Goal: Transaction & Acquisition: Purchase product/service

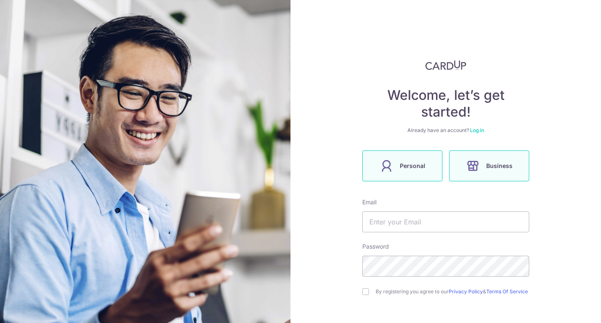
click at [398, 165] on label "Personal" at bounding box center [402, 165] width 80 height 31
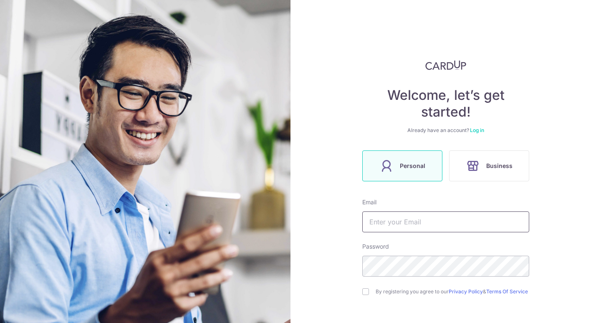
click at [461, 219] on input "text" at bounding box center [445, 221] width 167 height 21
type input "great.weather@hotmail.com"
click at [565, 213] on div "Welcome, let’s get started! Already have an account? Log in Personal Business E…" at bounding box center [446, 161] width 311 height 323
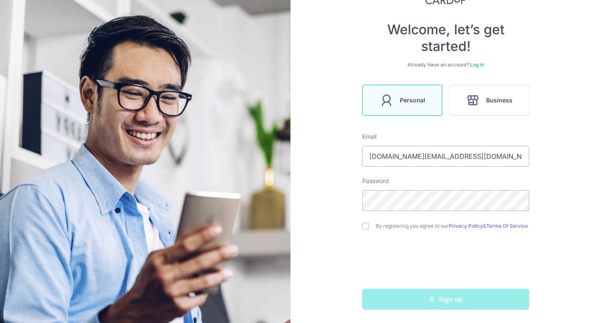
scroll to position [69, 0]
click at [366, 225] on input "checkbox" at bounding box center [365, 226] width 7 height 7
checkbox input "true"
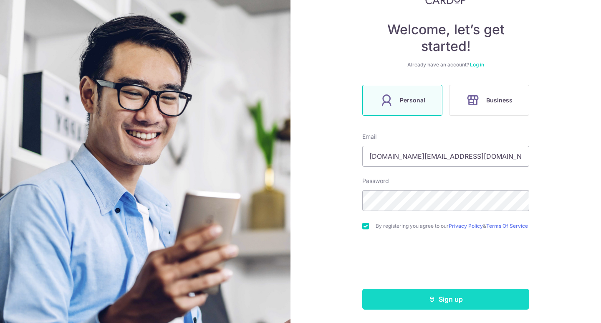
click at [479, 302] on button "Sign up" at bounding box center [445, 299] width 167 height 21
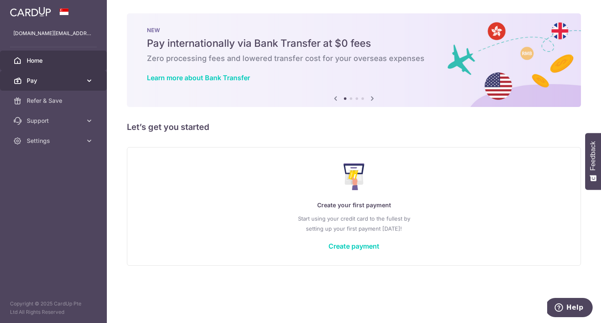
click at [79, 79] on span "Pay" at bounding box center [54, 80] width 55 height 8
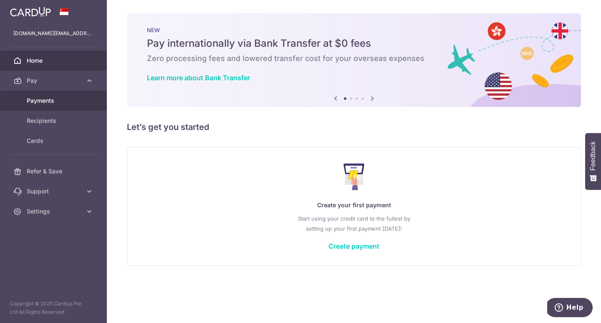
click at [61, 103] on span "Payments" at bounding box center [54, 100] width 55 height 8
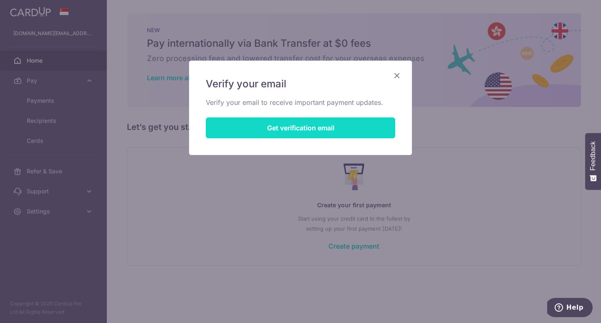
click at [306, 127] on button "Get verification email" at bounding box center [301, 127] width 190 height 21
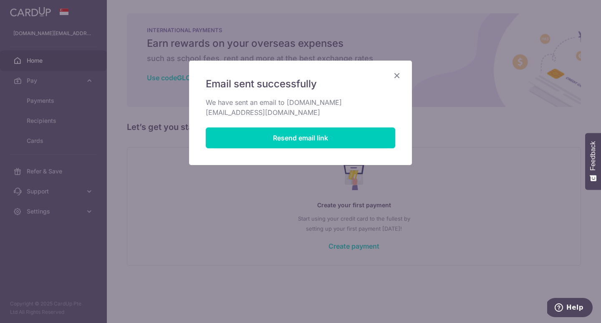
click at [395, 73] on icon "Close" at bounding box center [397, 75] width 10 height 10
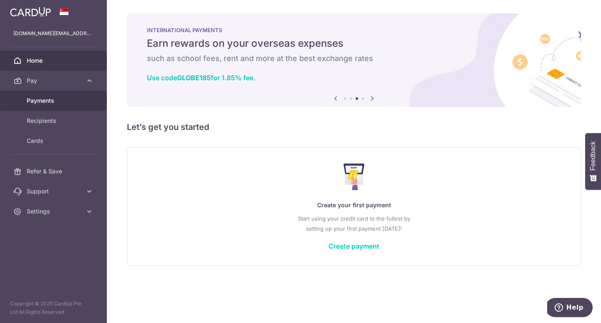
click at [56, 94] on link "Payments" at bounding box center [53, 101] width 107 height 20
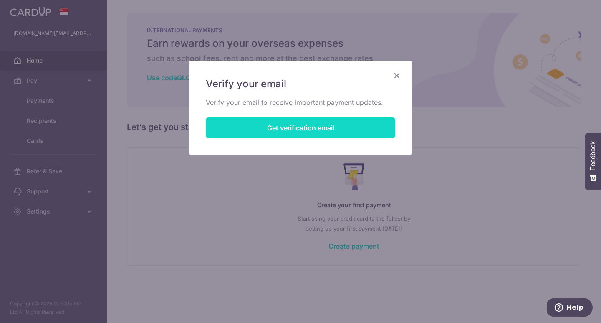
click at [267, 129] on button "Get verification email" at bounding box center [301, 127] width 190 height 21
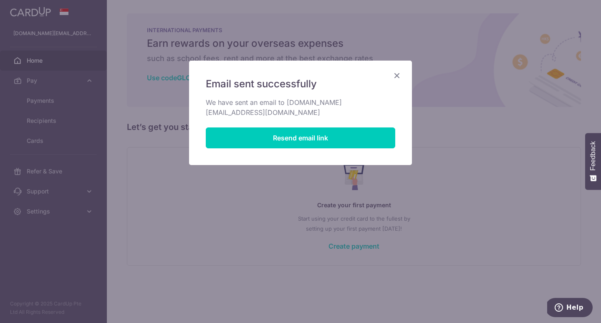
click at [397, 75] on icon "Close" at bounding box center [397, 75] width 10 height 10
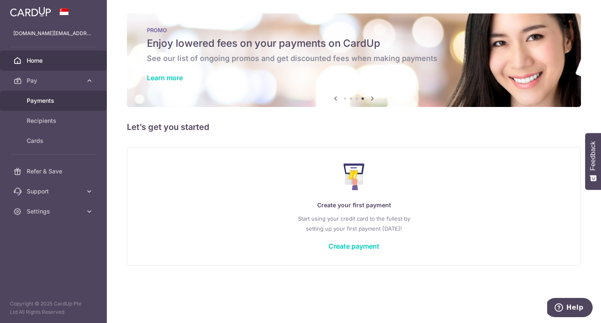
click at [51, 104] on span "Payments" at bounding box center [54, 100] width 55 height 8
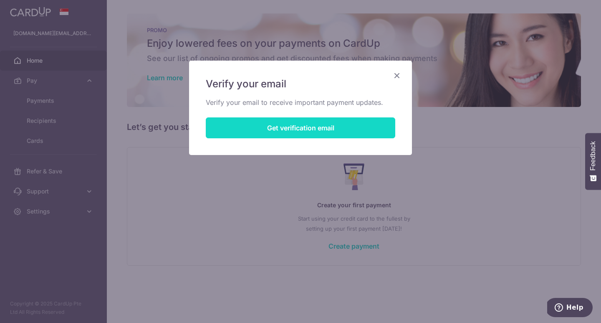
click at [281, 125] on button "Get verification email" at bounding box center [301, 127] width 190 height 21
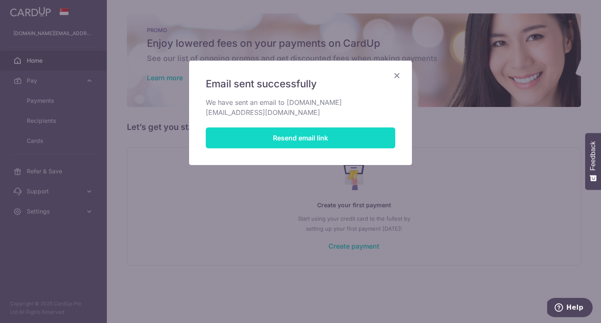
click at [275, 131] on button "Resend email link" at bounding box center [301, 137] width 190 height 21
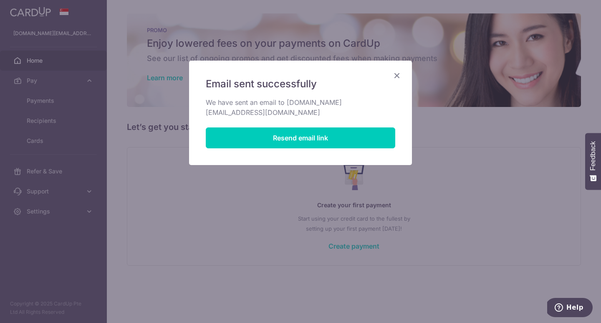
click at [402, 77] on icon "Close" at bounding box center [397, 75] width 10 height 10
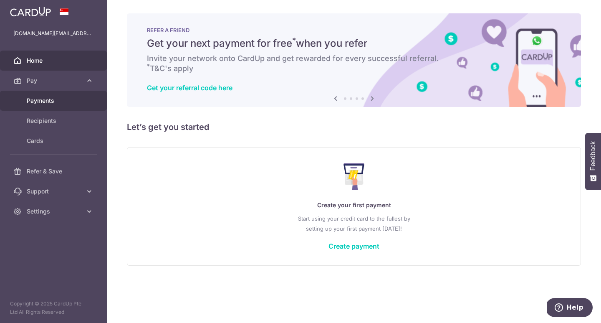
click at [62, 101] on span "Payments" at bounding box center [54, 100] width 55 height 8
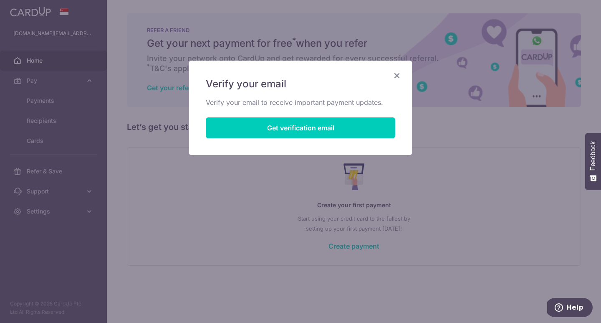
click at [399, 75] on icon "Close" at bounding box center [397, 75] width 10 height 10
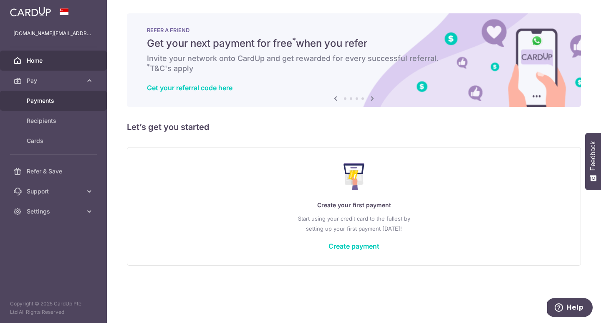
click at [35, 93] on link "Payments" at bounding box center [53, 101] width 107 height 20
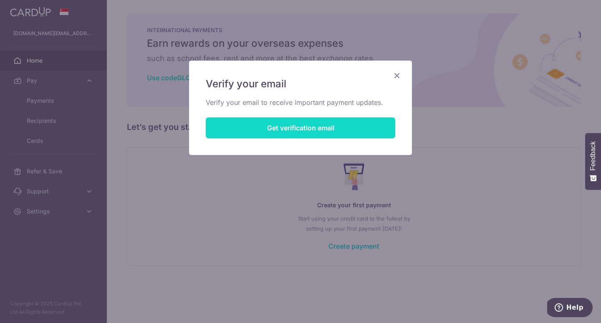
click at [273, 125] on button "Get verification email" at bounding box center [301, 127] width 190 height 21
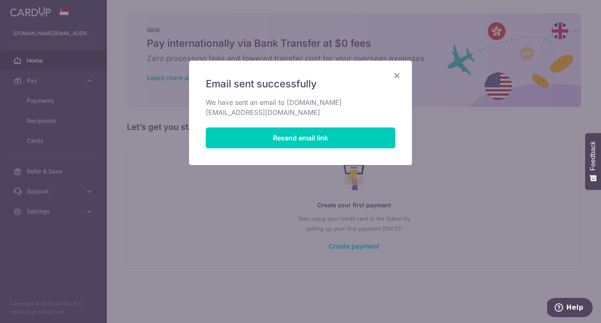
click at [399, 75] on icon "Close" at bounding box center [397, 75] width 10 height 10
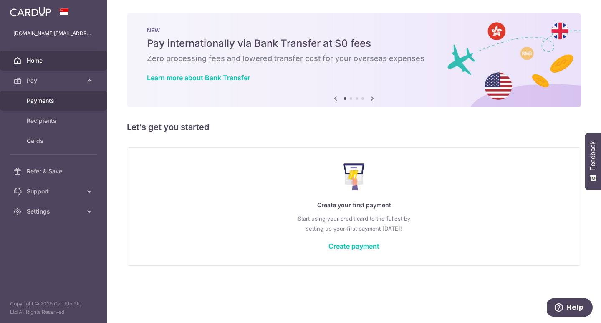
click at [53, 98] on span "Payments" at bounding box center [54, 100] width 55 height 8
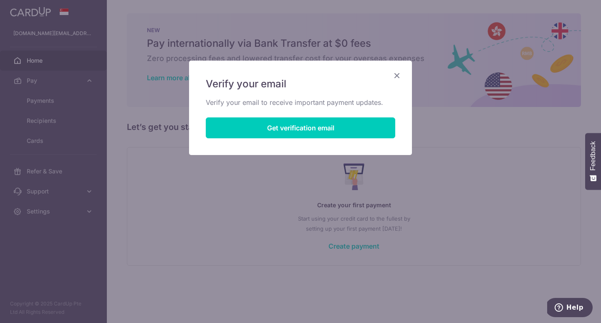
click at [393, 78] on icon "Close" at bounding box center [397, 75] width 10 height 10
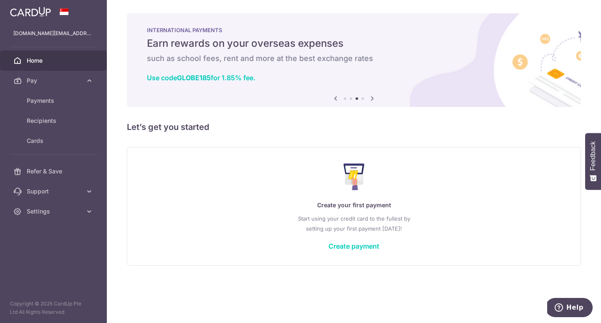
click at [298, 140] on div "× Pause Schedule Pause all future payments in this series Pause just this one p…" at bounding box center [354, 161] width 494 height 323
click at [43, 210] on span "Settings" at bounding box center [54, 211] width 55 height 8
click at [61, 255] on span "Logout" at bounding box center [54, 251] width 55 height 8
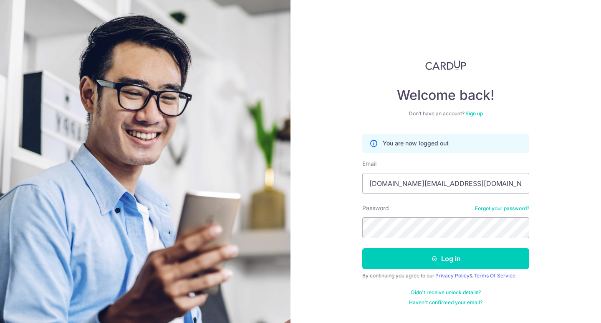
type input "[DOMAIN_NAME][EMAIL_ADDRESS][DOMAIN_NAME]"
click at [446, 258] on button "Log in" at bounding box center [445, 258] width 167 height 21
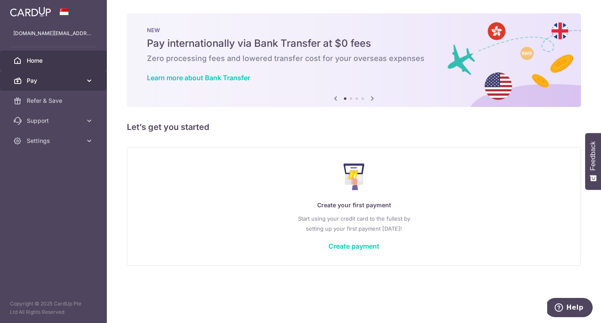
click at [47, 85] on link "Pay" at bounding box center [53, 81] width 107 height 20
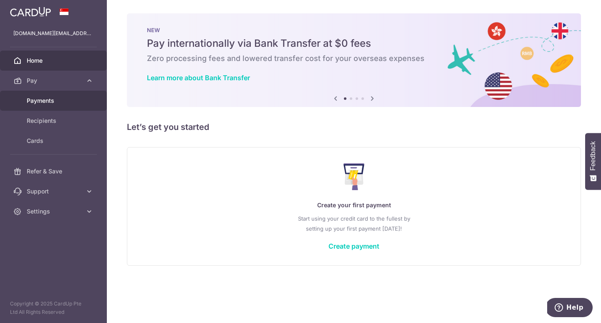
click at [57, 104] on span "Payments" at bounding box center [54, 100] width 55 height 8
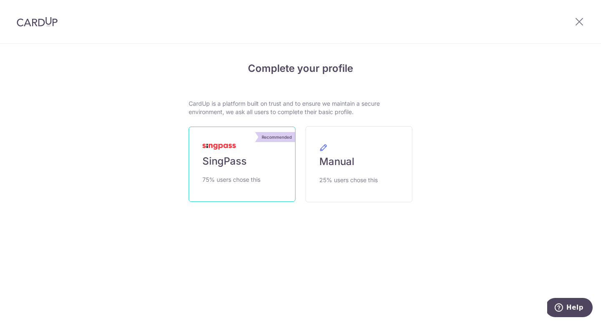
click at [258, 163] on link "Recommended SingPass 75% users chose this" at bounding box center [242, 164] width 107 height 75
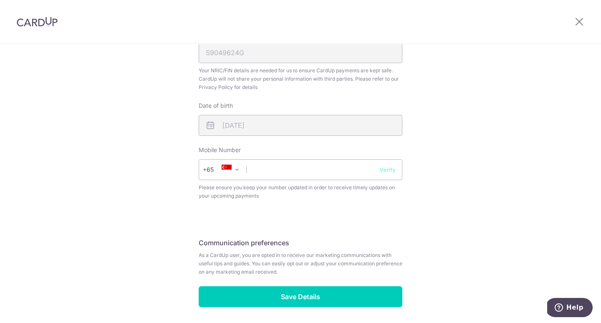
scroll to position [279, 0]
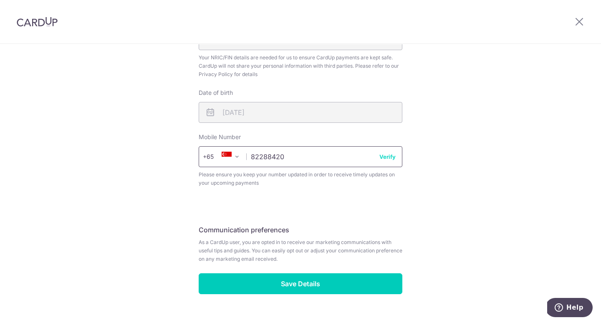
click at [391, 161] on input "82288420" at bounding box center [301, 156] width 204 height 21
type input "82288420"
click at [390, 157] on button "Verify" at bounding box center [388, 156] width 16 height 8
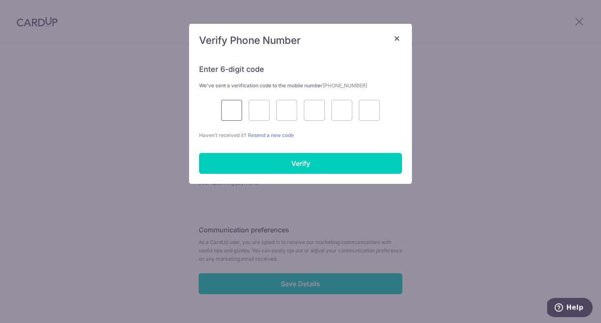
click at [227, 110] on input "text" at bounding box center [231, 110] width 21 height 21
type input "7"
type input "6"
type input "9"
type input "2"
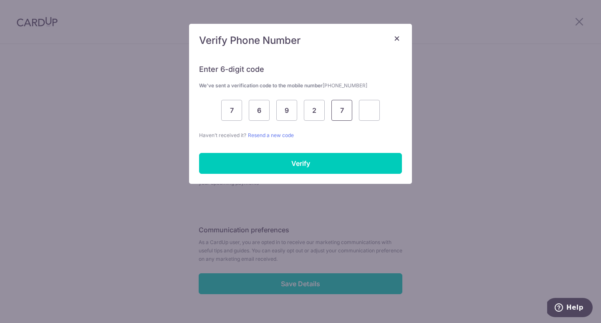
type input "7"
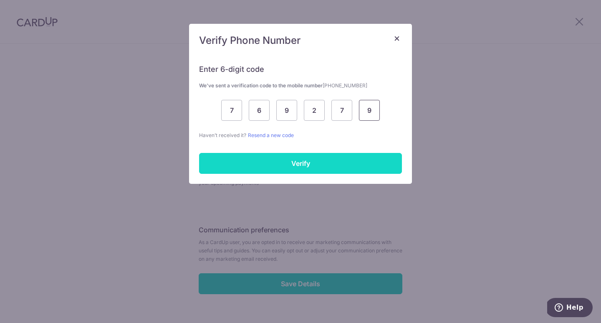
type input "9"
click at [278, 155] on input "Verify" at bounding box center [300, 163] width 203 height 21
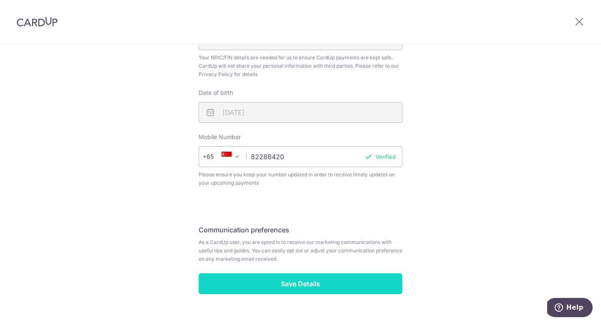
click at [307, 287] on input "Save Details" at bounding box center [301, 283] width 204 height 21
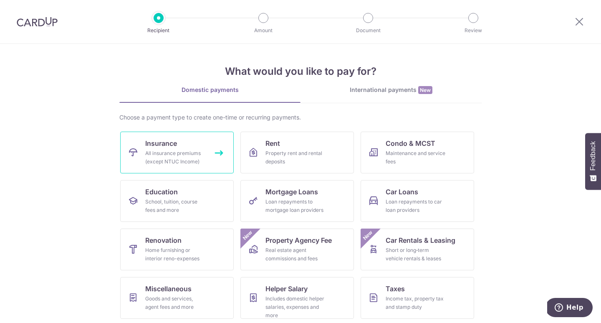
click at [169, 149] on link "Insurance All insurance premiums (except NTUC Income)" at bounding box center [177, 153] width 114 height 42
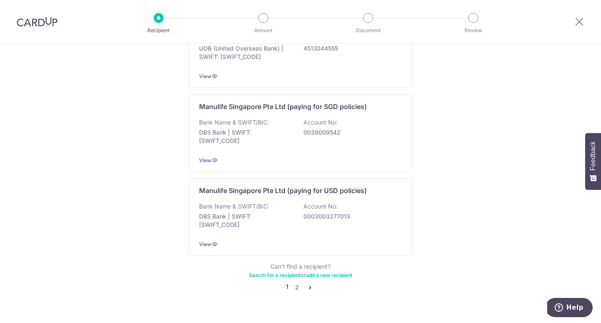
scroll to position [814, 0]
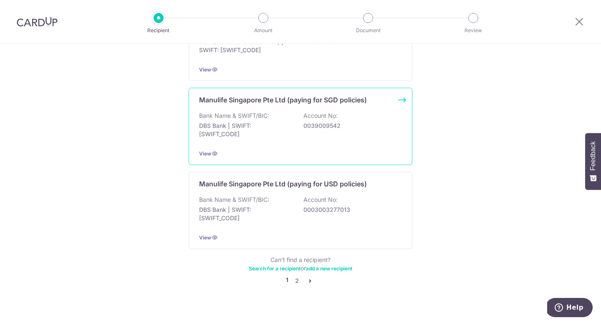
click at [358, 122] on p "0039009542" at bounding box center [351, 126] width 94 height 8
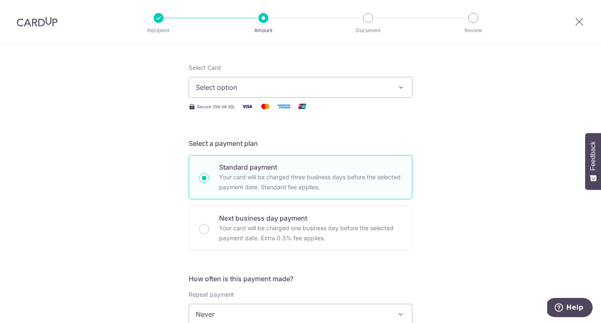
scroll to position [214, 0]
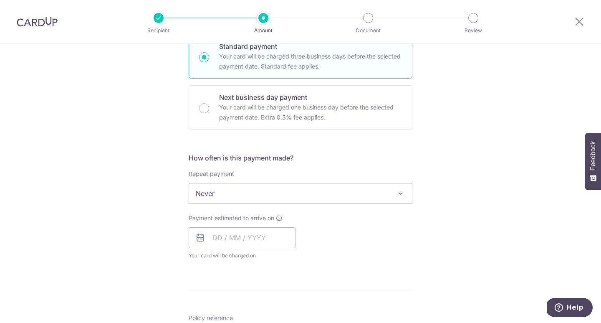
click at [300, 194] on span "Never" at bounding box center [300, 193] width 223 height 20
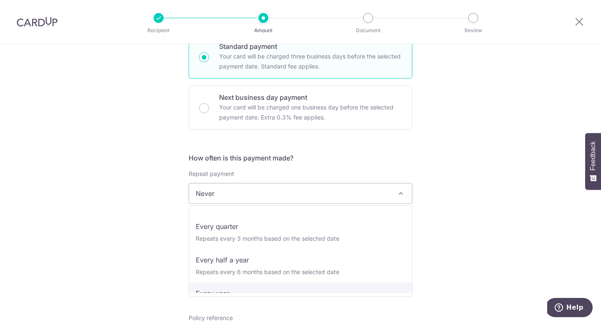
scroll to position [94, 0]
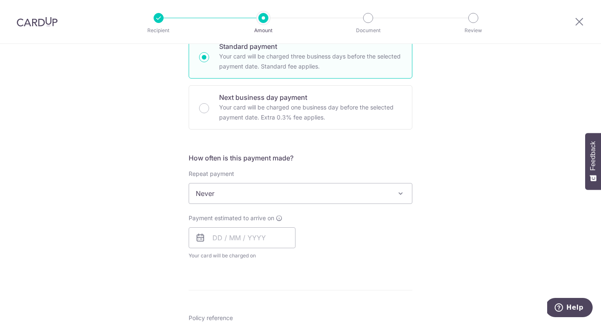
click at [465, 193] on div "Tell us more about your payment Enter payment amount SGD Select Card Select opt…" at bounding box center [300, 207] width 601 height 755
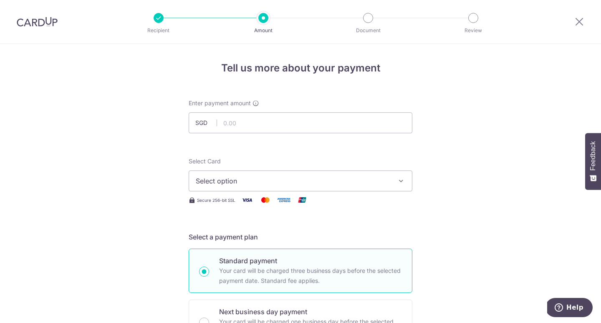
scroll to position [0, 0]
click at [579, 20] on icon at bounding box center [580, 21] width 10 height 10
